Goal: Transaction & Acquisition: Download file/media

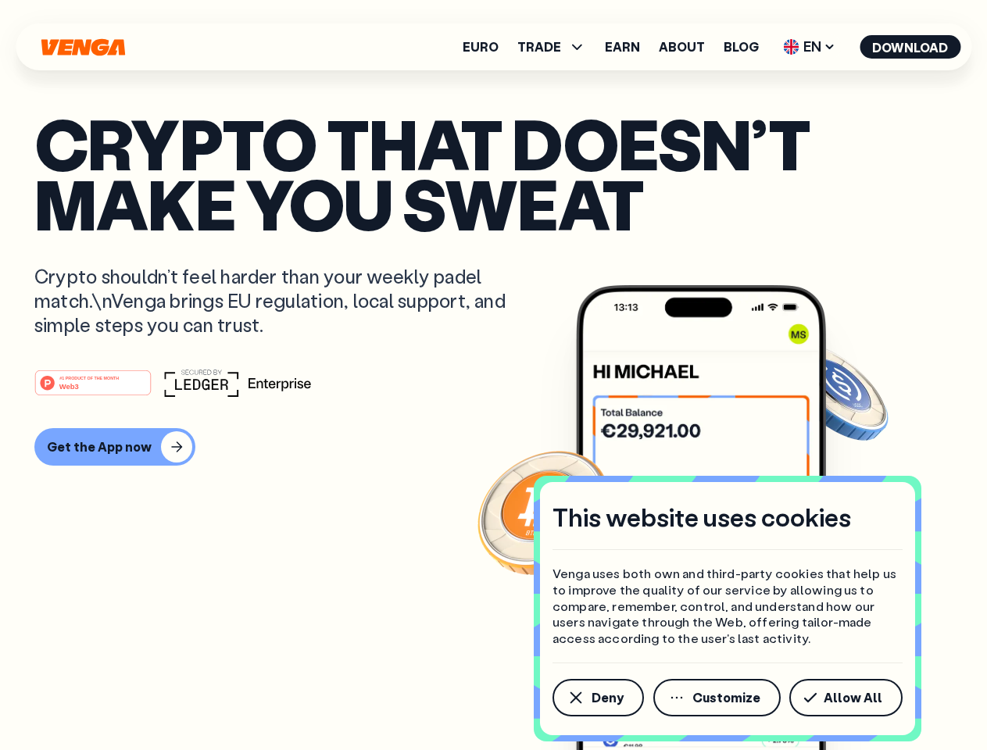
click at [493, 375] on div "#1 PRODUCT OF THE MONTH Web3" at bounding box center [493, 383] width 918 height 28
click at [597, 698] on span "Deny" at bounding box center [608, 698] width 32 height 13
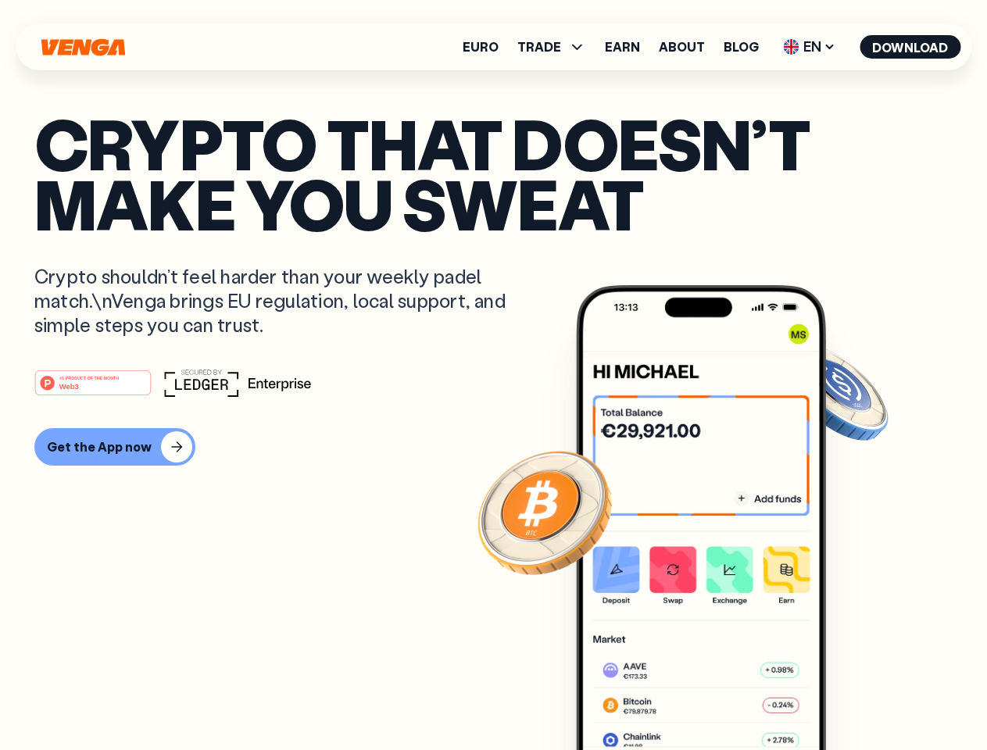
click at [718, 698] on img at bounding box center [701, 547] width 250 height 524
click at [849, 698] on article "Crypto that doesn’t make you sweat Crypto shouldn’t feel harder than your weekl…" at bounding box center [493, 406] width 918 height 586
click at [557, 47] on span "TRADE" at bounding box center [539, 47] width 44 height 13
click at [810, 47] on span "EN" at bounding box center [809, 46] width 63 height 25
click at [911, 47] on button "Download" at bounding box center [910, 46] width 101 height 23
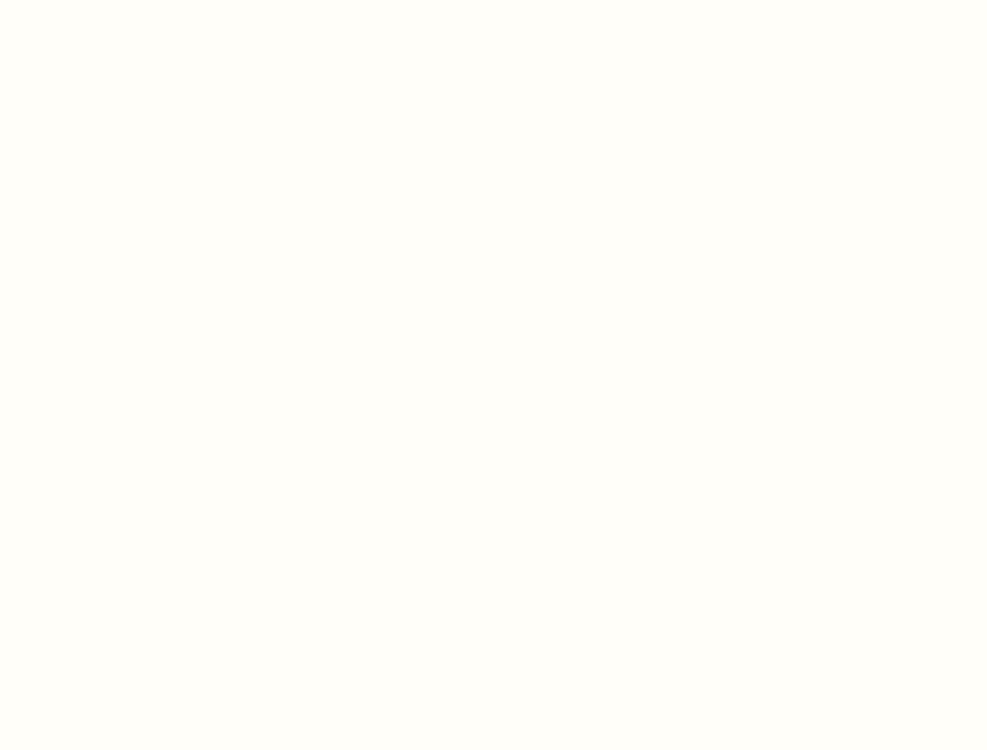
click at [113, 0] on html "This website uses cookies Venga uses both own and third-party cookies that help…" at bounding box center [493, 0] width 987 height 0
click at [95, 0] on html "This website uses cookies Venga uses both own and third-party cookies that help…" at bounding box center [493, 0] width 987 height 0
